Goal: Find specific fact: Find specific page/section

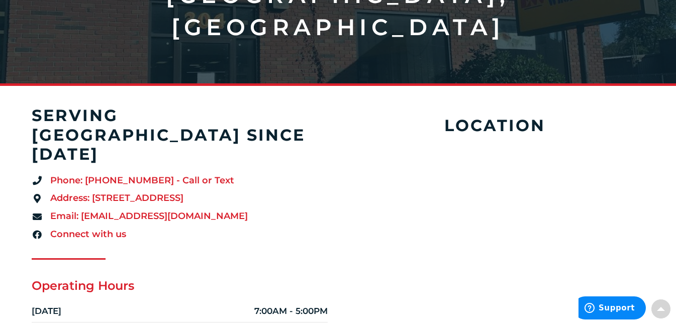
scroll to position [201, 0]
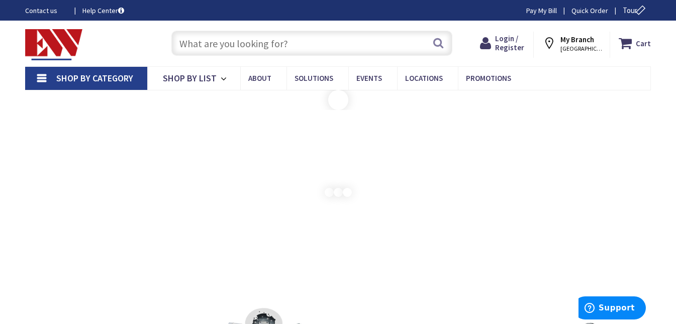
click at [219, 45] on input "text" at bounding box center [311, 43] width 281 height 25
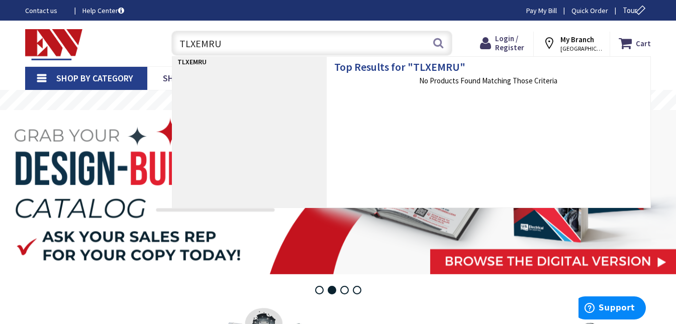
type input "TLXEMRUW"
